Goal: Information Seeking & Learning: Learn about a topic

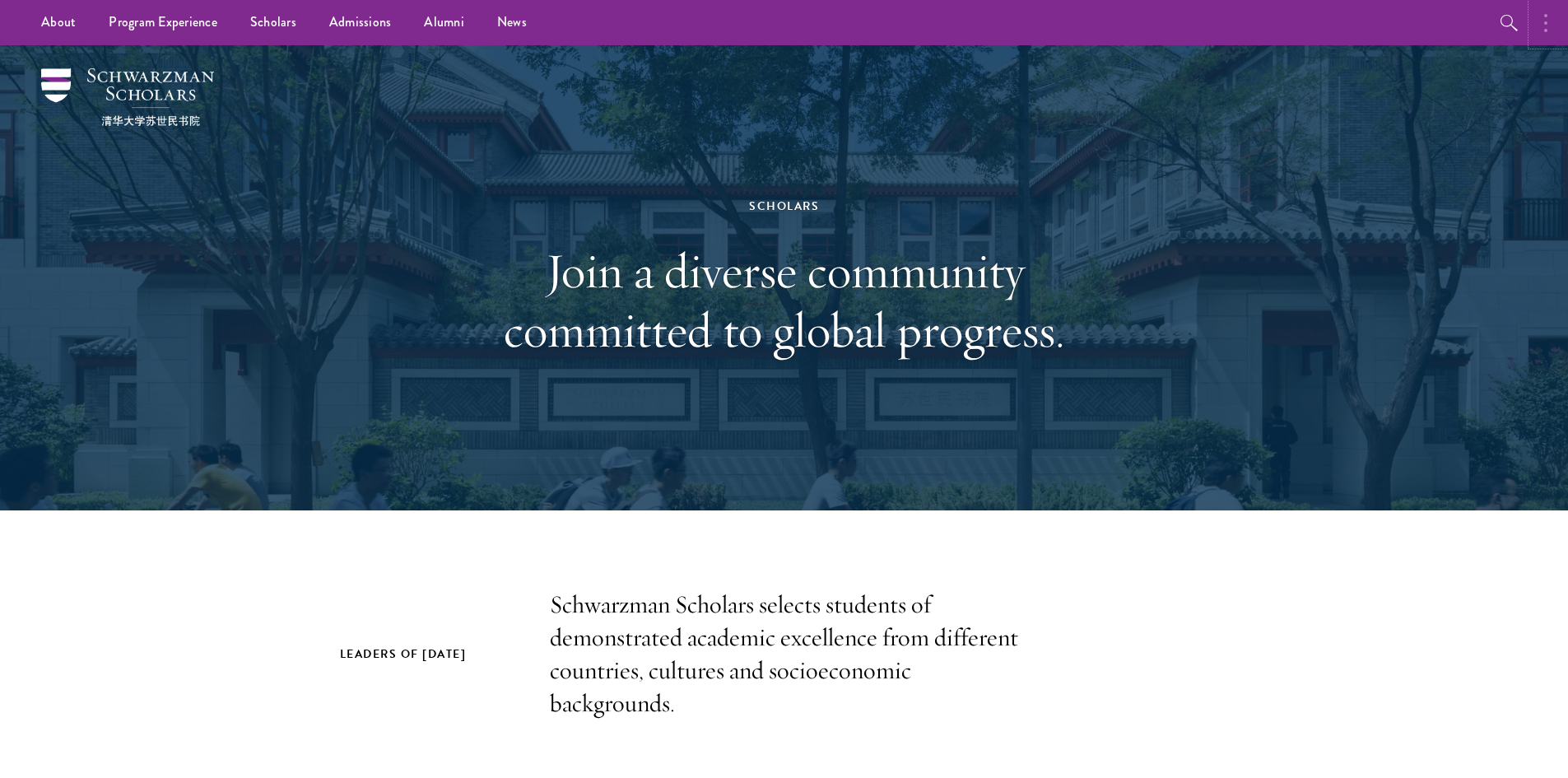
click at [1543, 31] on button "button" at bounding box center [1550, 22] width 37 height 45
click at [1372, 24] on button "button" at bounding box center [1373, 22] width 37 height 45
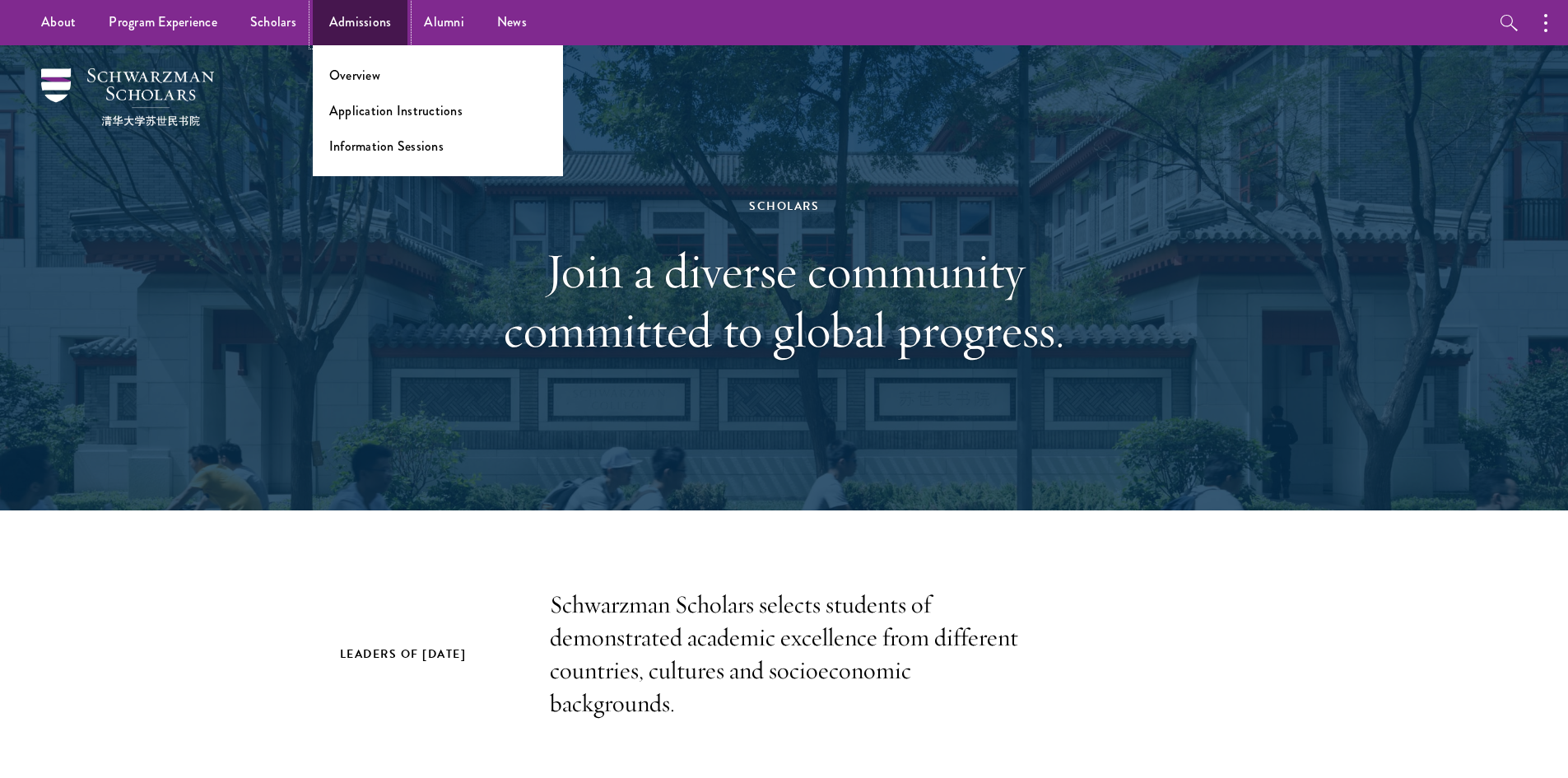
click at [367, 13] on link "Admissions" at bounding box center [360, 22] width 95 height 45
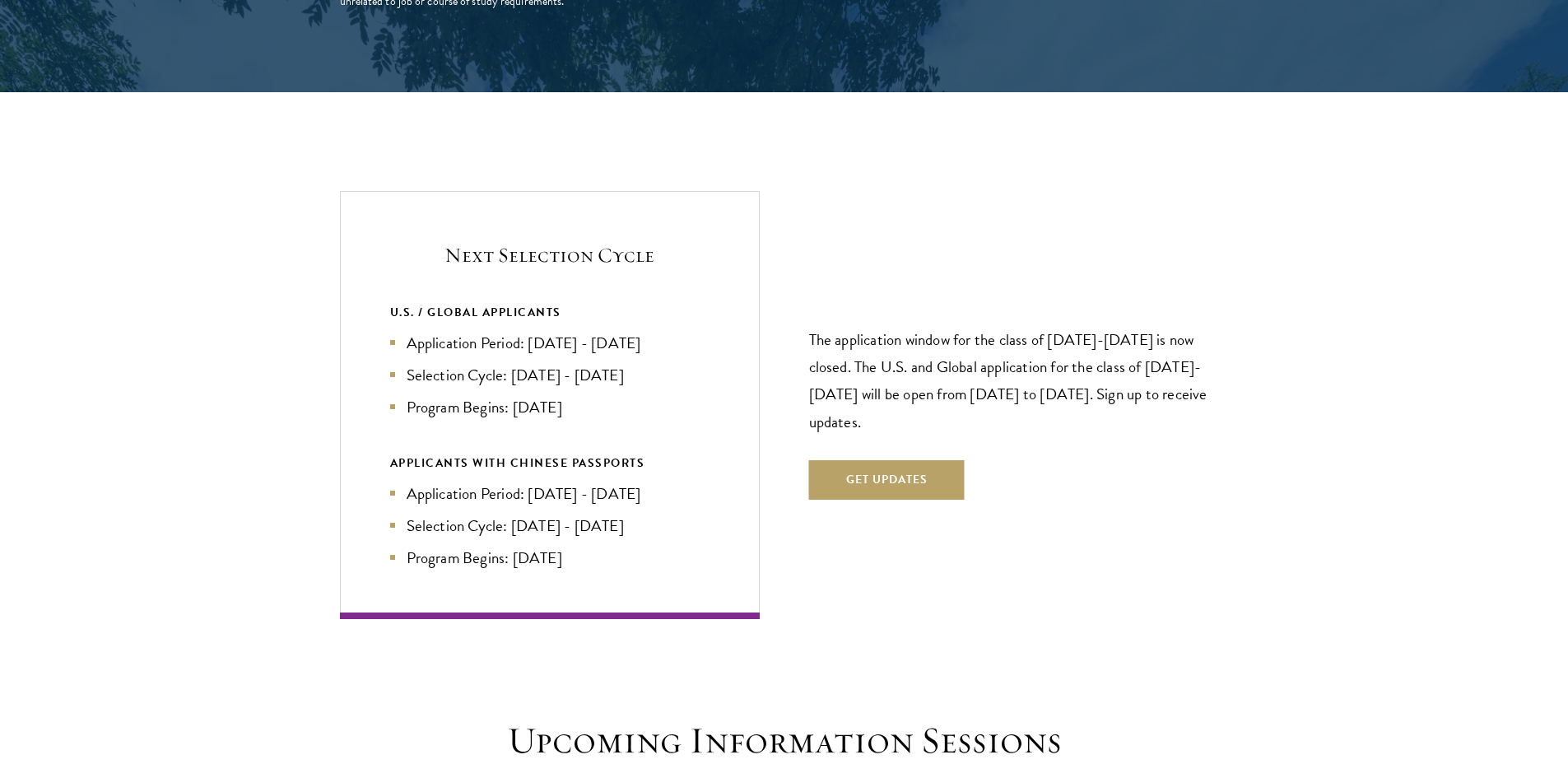
scroll to position [3458, 0]
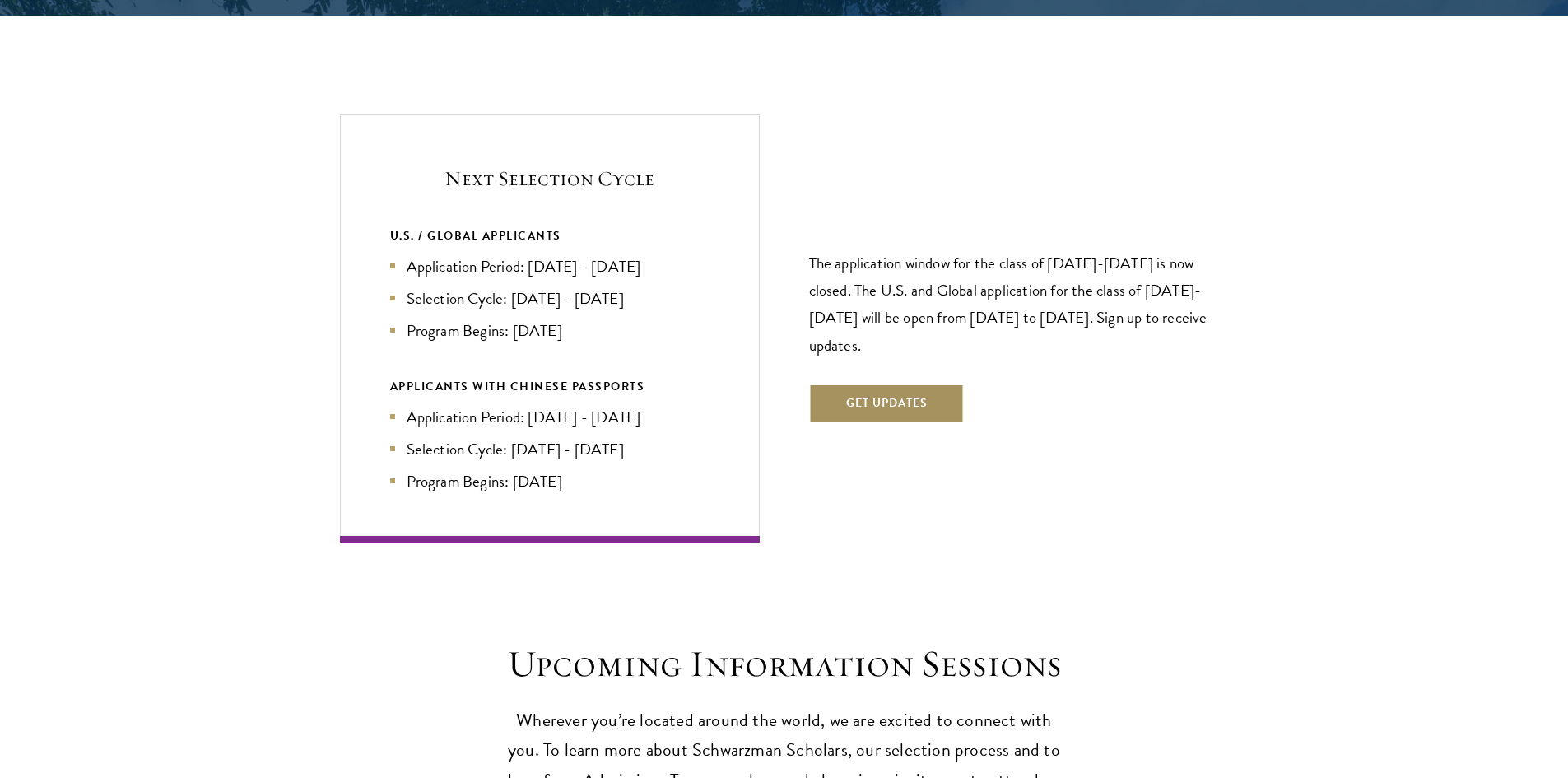
click at [933, 384] on button "Get Updates" at bounding box center [887, 403] width 155 height 40
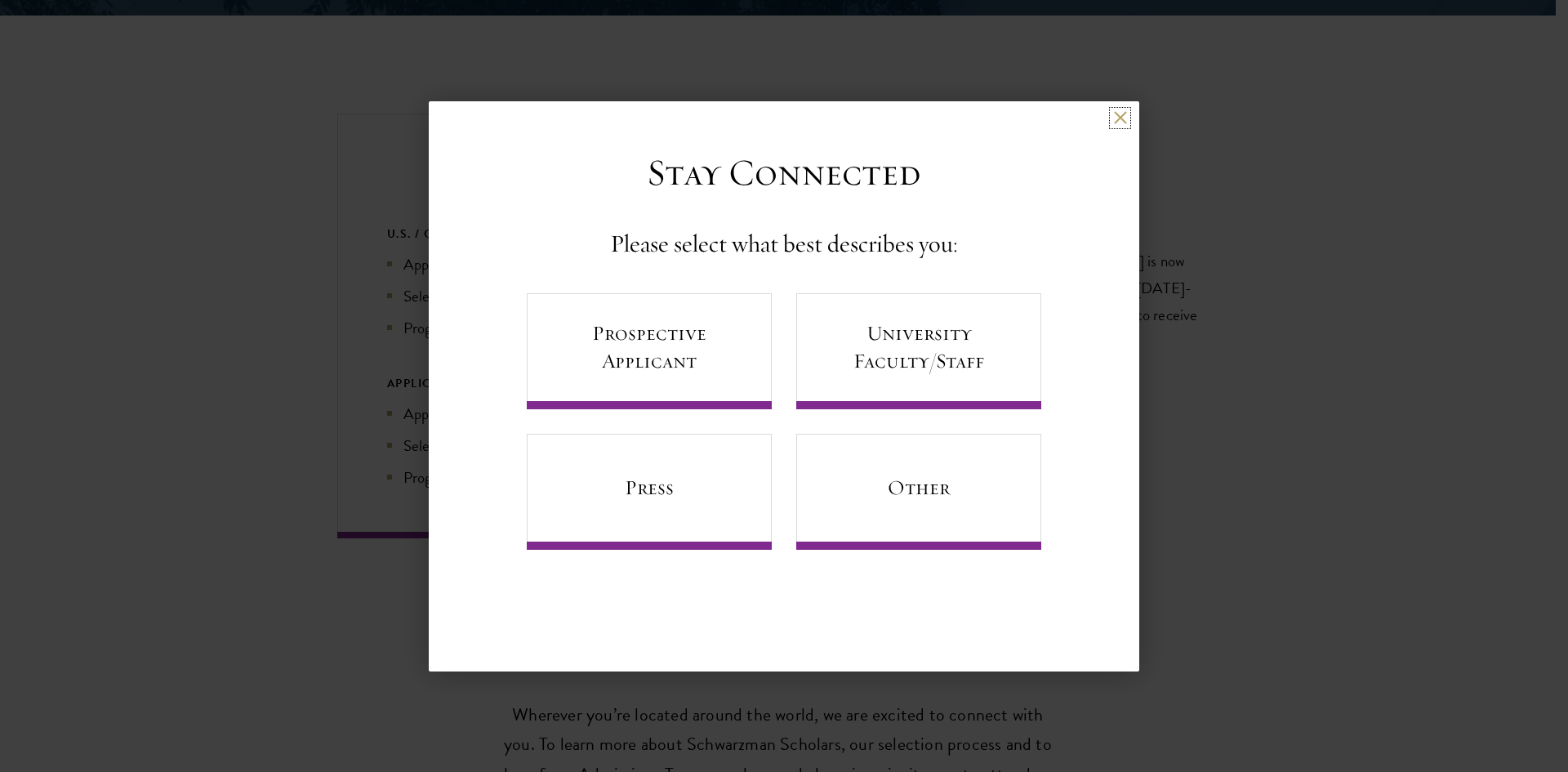
click at [1126, 120] on button at bounding box center [1120, 118] width 13 height 13
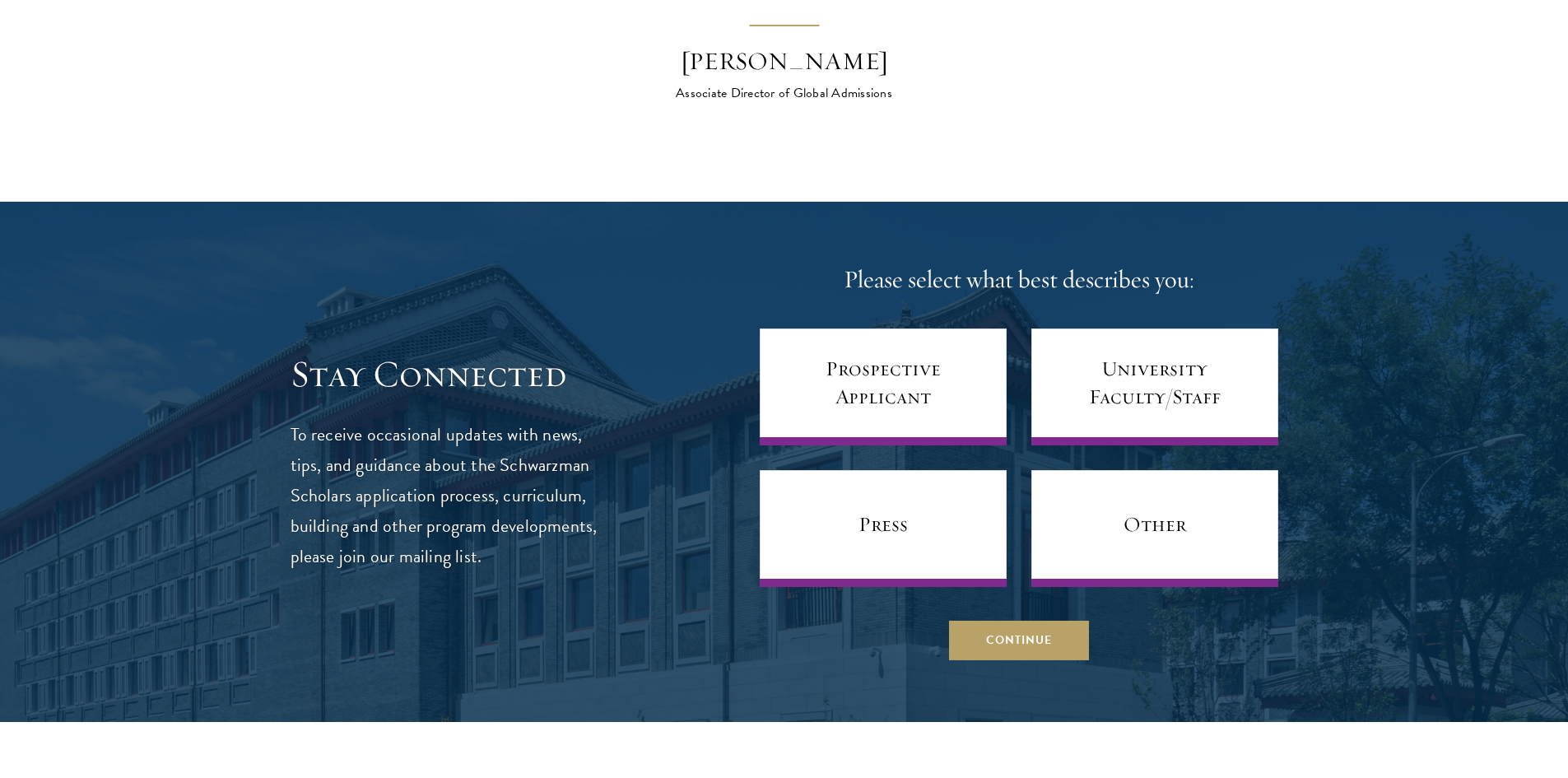
scroll to position [6421, 0]
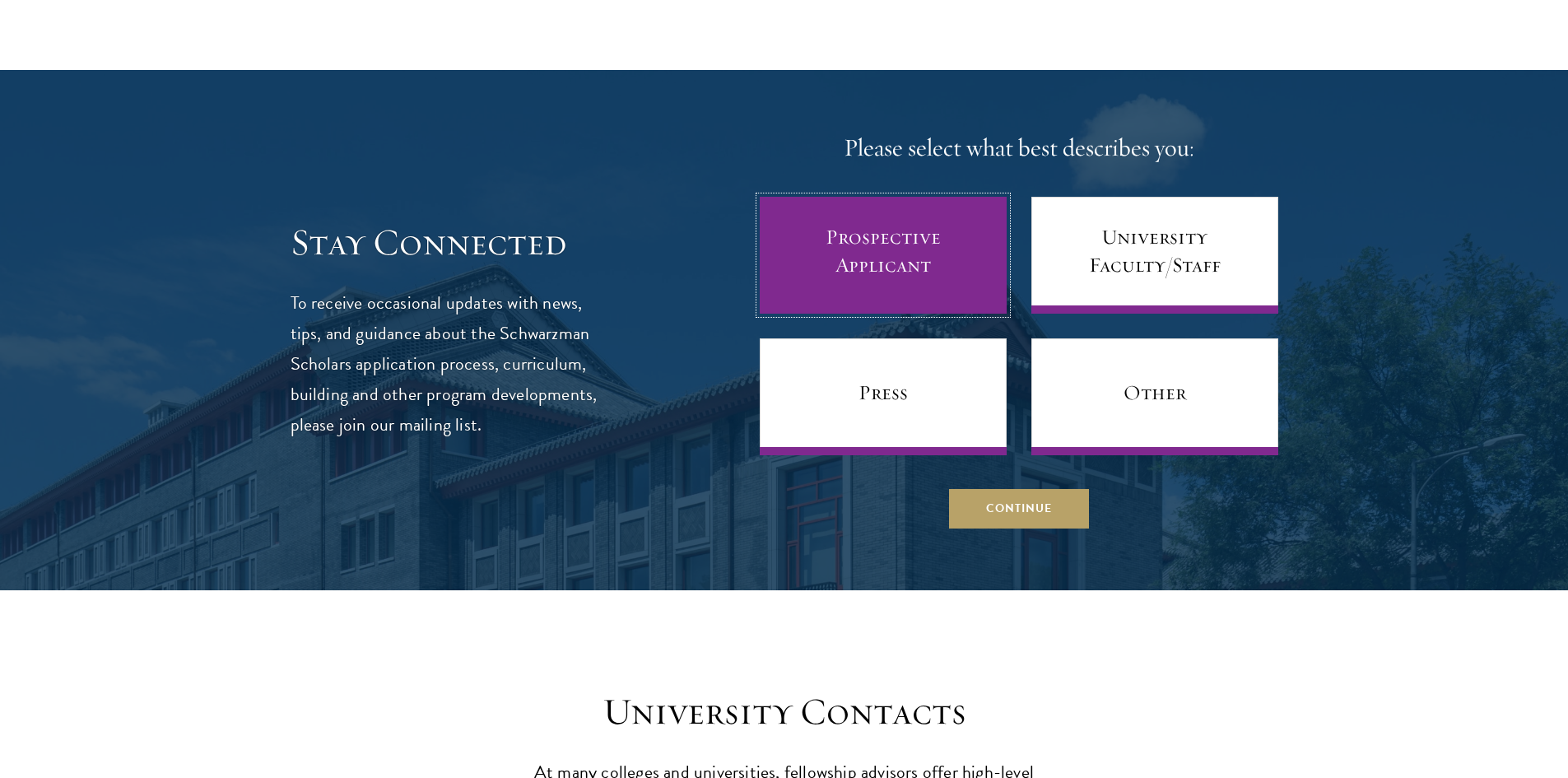
click at [906, 240] on link "Prospective Applicant" at bounding box center [883, 256] width 247 height 117
